Goal: Information Seeking & Learning: Learn about a topic

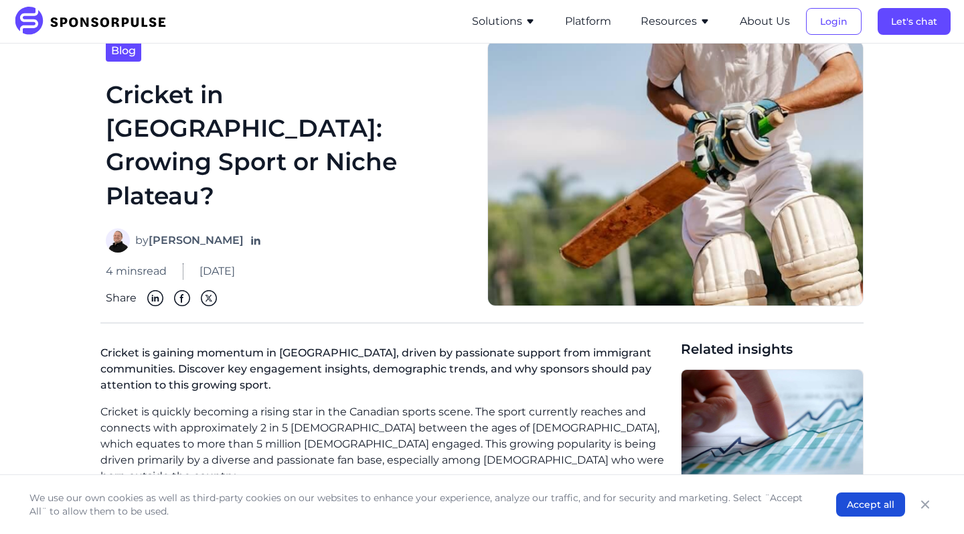
scroll to position [46, 0]
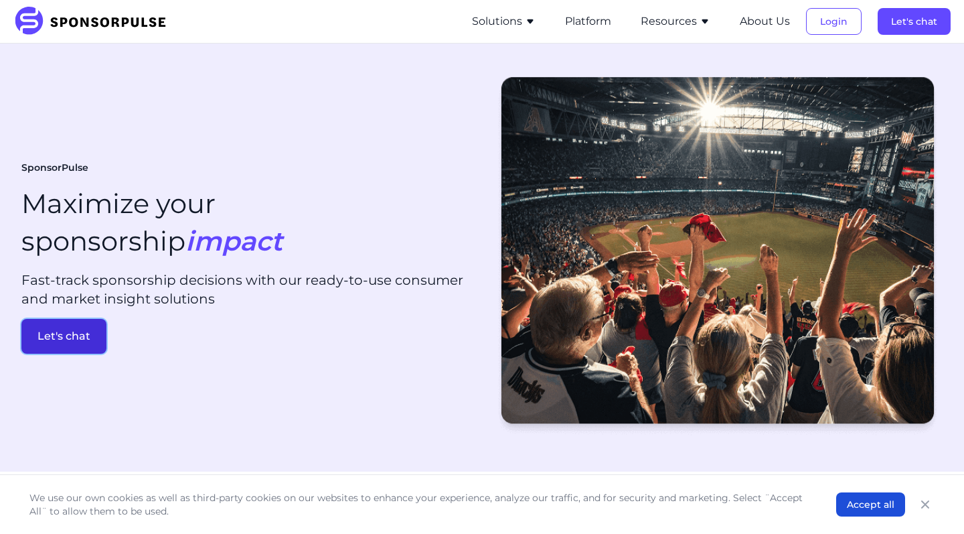
click at [94, 327] on button "Let's chat" at bounding box center [63, 336] width 85 height 35
click at [710, 20] on icon "button" at bounding box center [705, 21] width 11 height 11
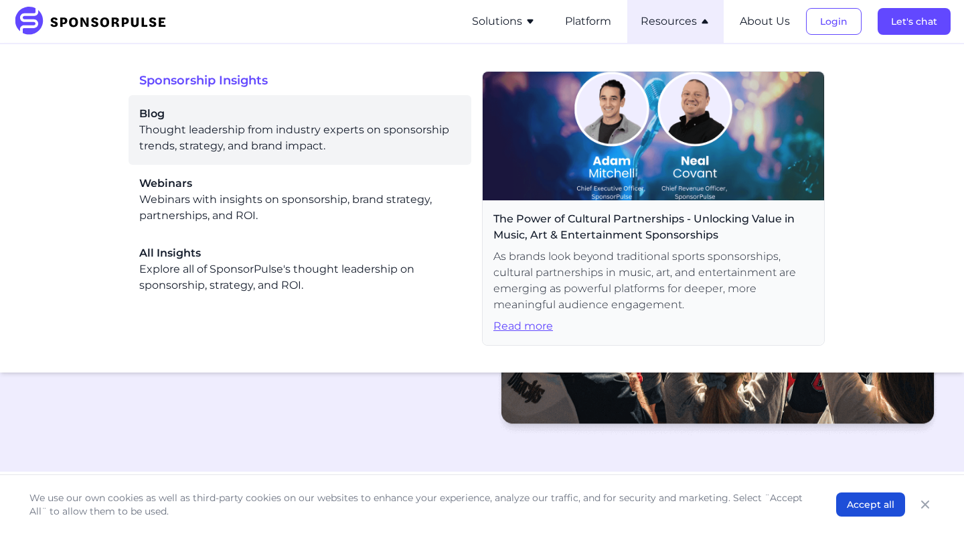
click at [327, 151] on div "Blog Thought leadership from industry experts on sponsorship trends, strategy, …" at bounding box center [299, 130] width 321 height 48
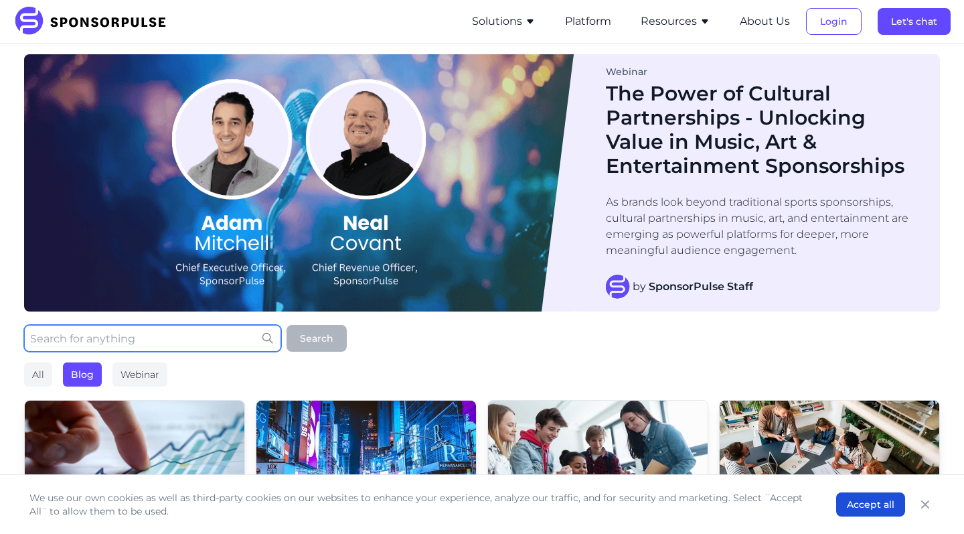
click at [191, 343] on input "text" at bounding box center [152, 338] width 257 height 27
click at [114, 333] on input "text" at bounding box center [152, 338] width 257 height 27
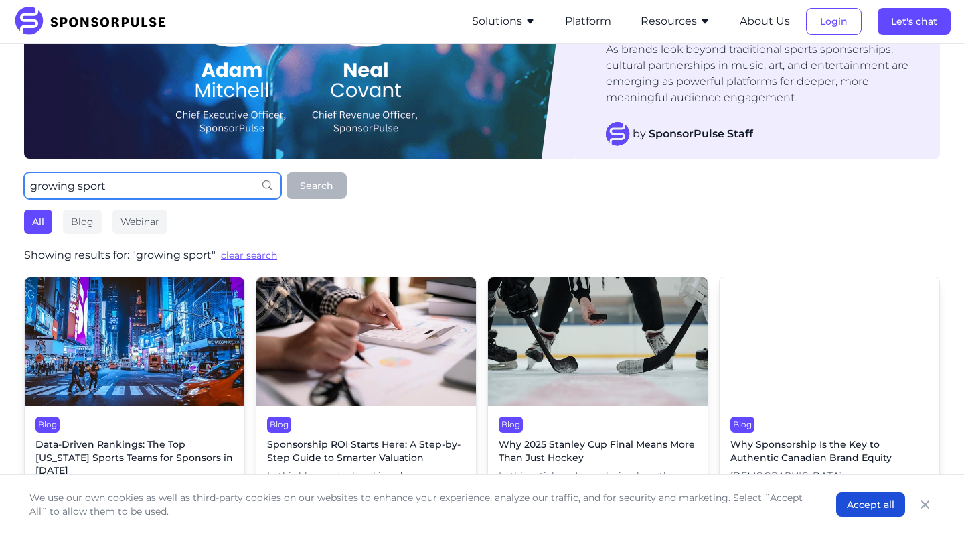
scroll to position [153, 0]
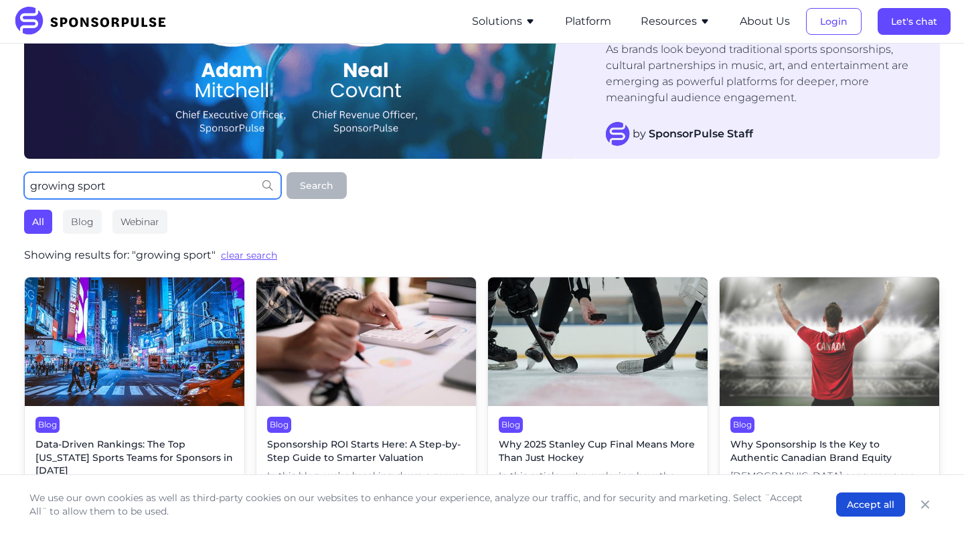
click at [148, 178] on input "growing sport" at bounding box center [152, 185] width 257 height 27
click at [139, 188] on input "growing sport" at bounding box center [152, 185] width 257 height 27
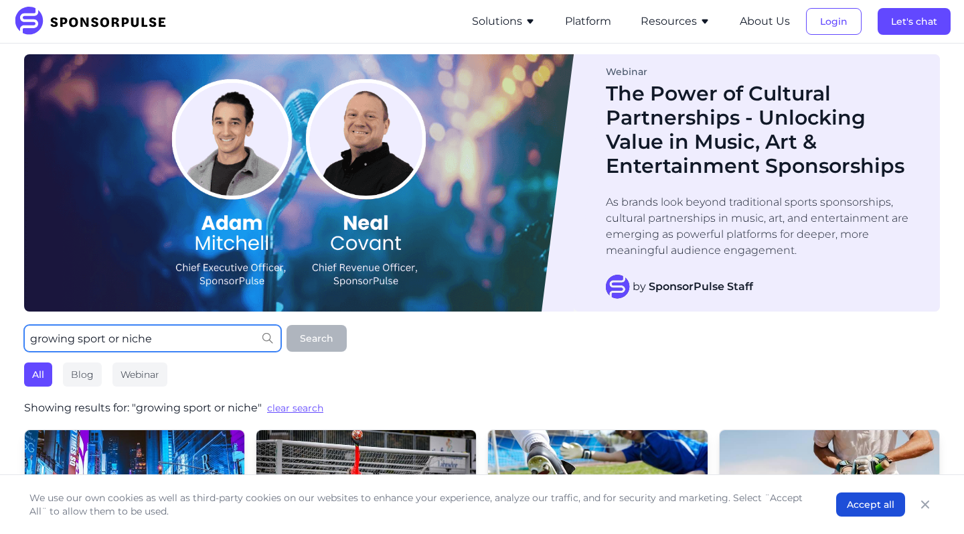
scroll to position [0, 0]
type input "growing sport or niche cricket"
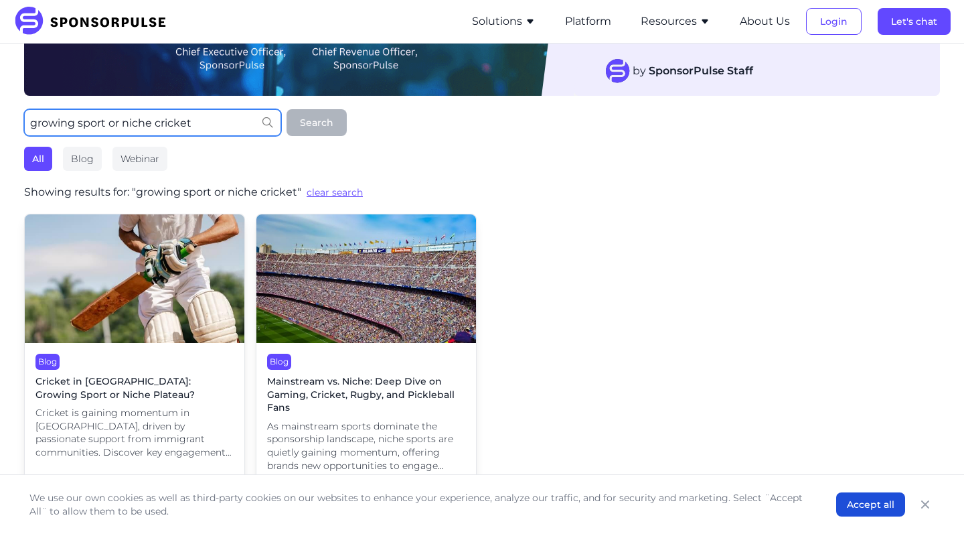
scroll to position [261, 0]
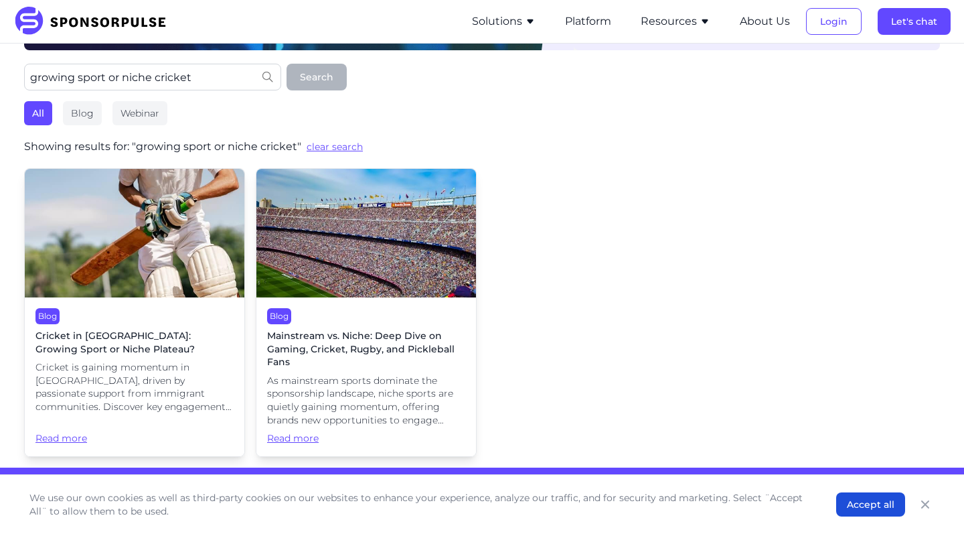
click at [139, 352] on span "Cricket in Canada: Growing Sport or Niche Plateau?" at bounding box center [134, 342] width 198 height 26
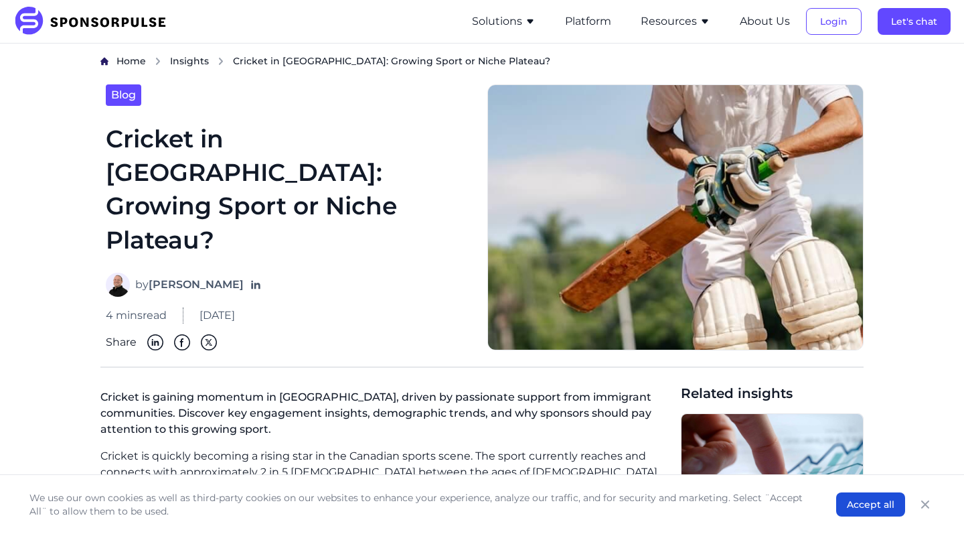
click at [126, 334] on span "Share" at bounding box center [121, 342] width 31 height 16
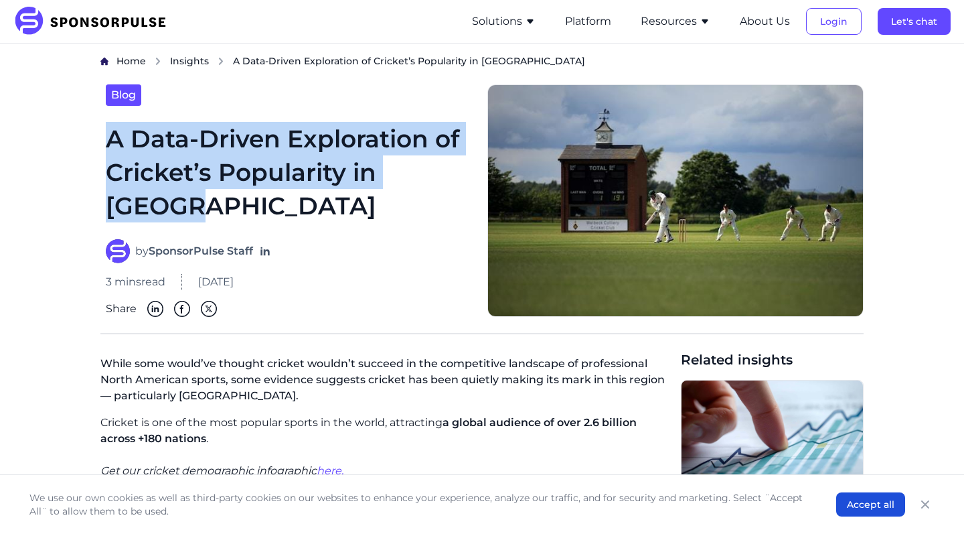
drag, startPoint x: 106, startPoint y: 145, endPoint x: 215, endPoint y: 216, distance: 130.2
click at [215, 216] on h1 "A Data-Driven Exploration of Cricket’s Popularity in Canada" at bounding box center [289, 172] width 366 height 101
copy h1 "A Data-Driven Exploration of Cricket’s Popularity in Canada"
click at [879, 26] on button "Let's chat" at bounding box center [914, 21] width 73 height 27
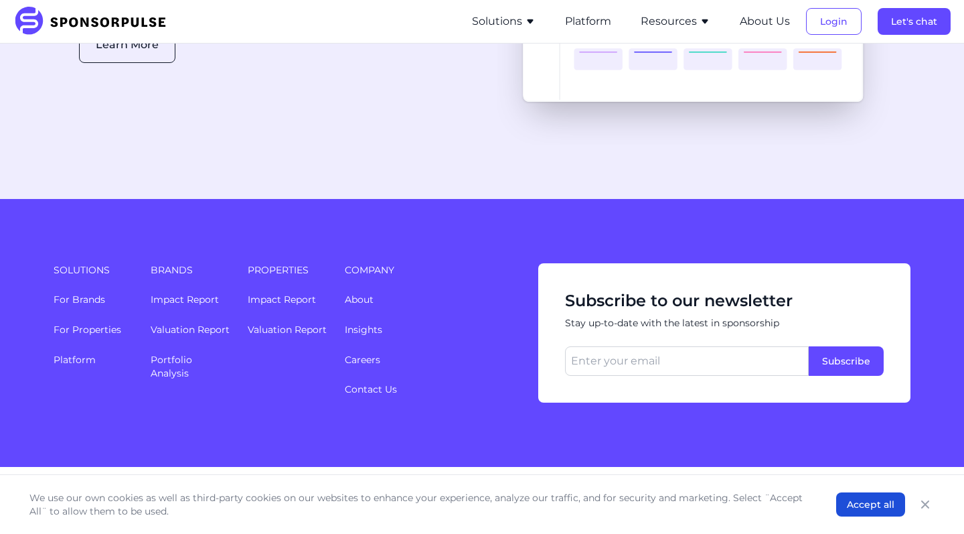
scroll to position [3512, 0]
